Goal: Find specific page/section: Find specific page/section

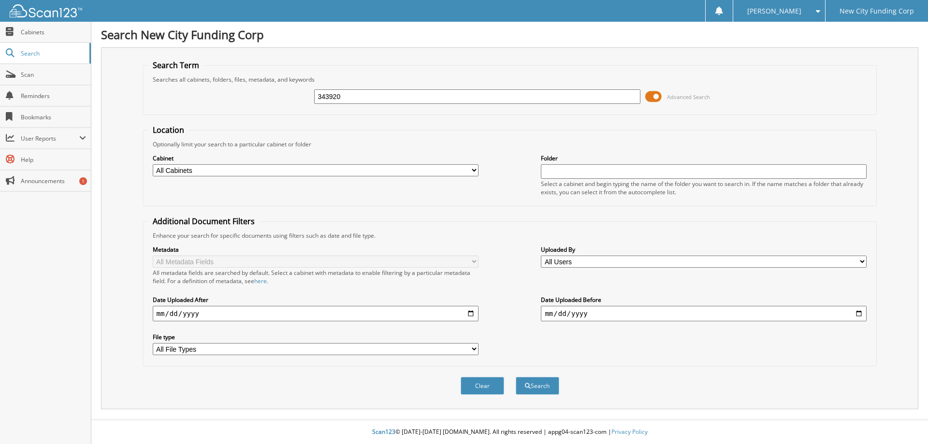
type input "343920"
click at [516, 377] on button "Search" at bounding box center [537, 386] width 43 height 18
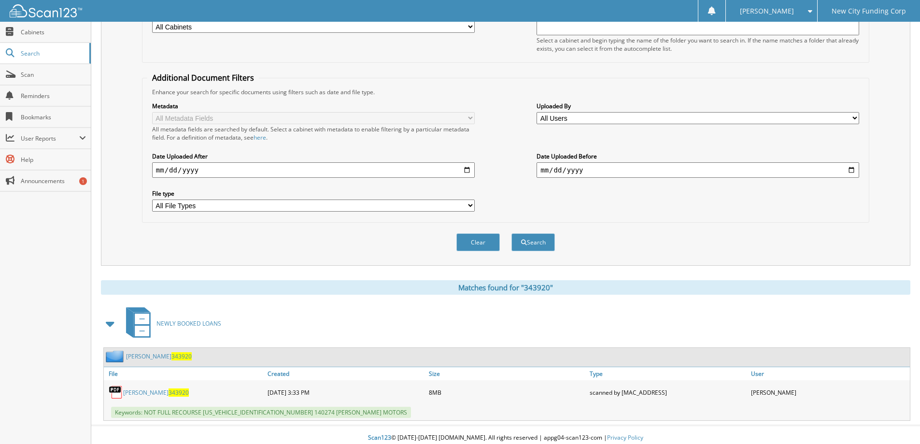
scroll to position [150, 0]
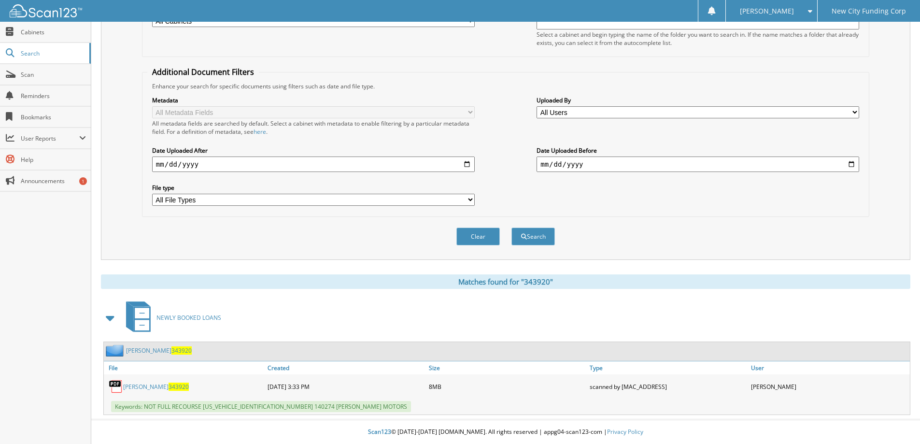
click at [154, 385] on link "JOANNE CASEY 343920" at bounding box center [156, 387] width 66 height 8
